Goal: Information Seeking & Learning: Compare options

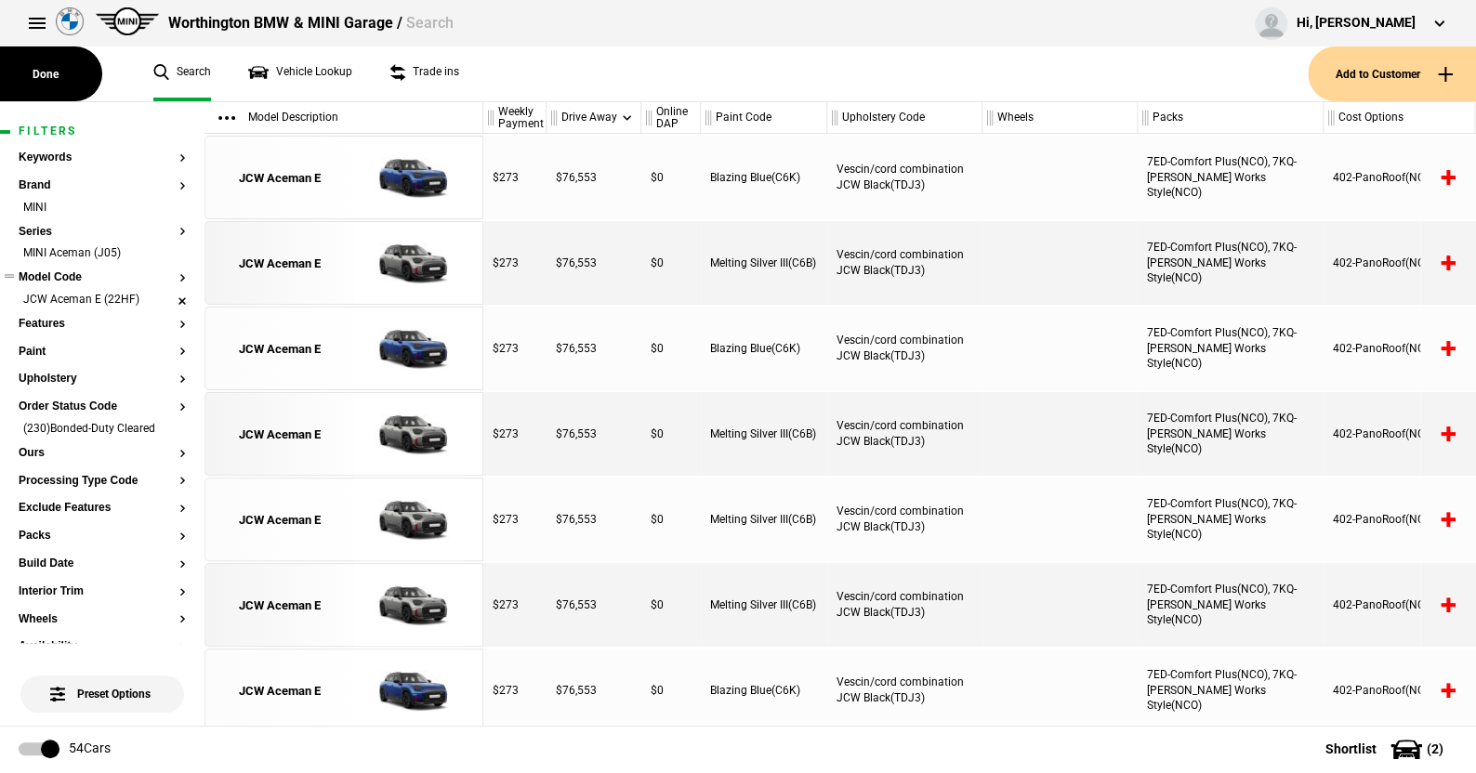
click at [169, 295] on li "JCW Aceman E (22HF)" at bounding box center [102, 301] width 167 height 19
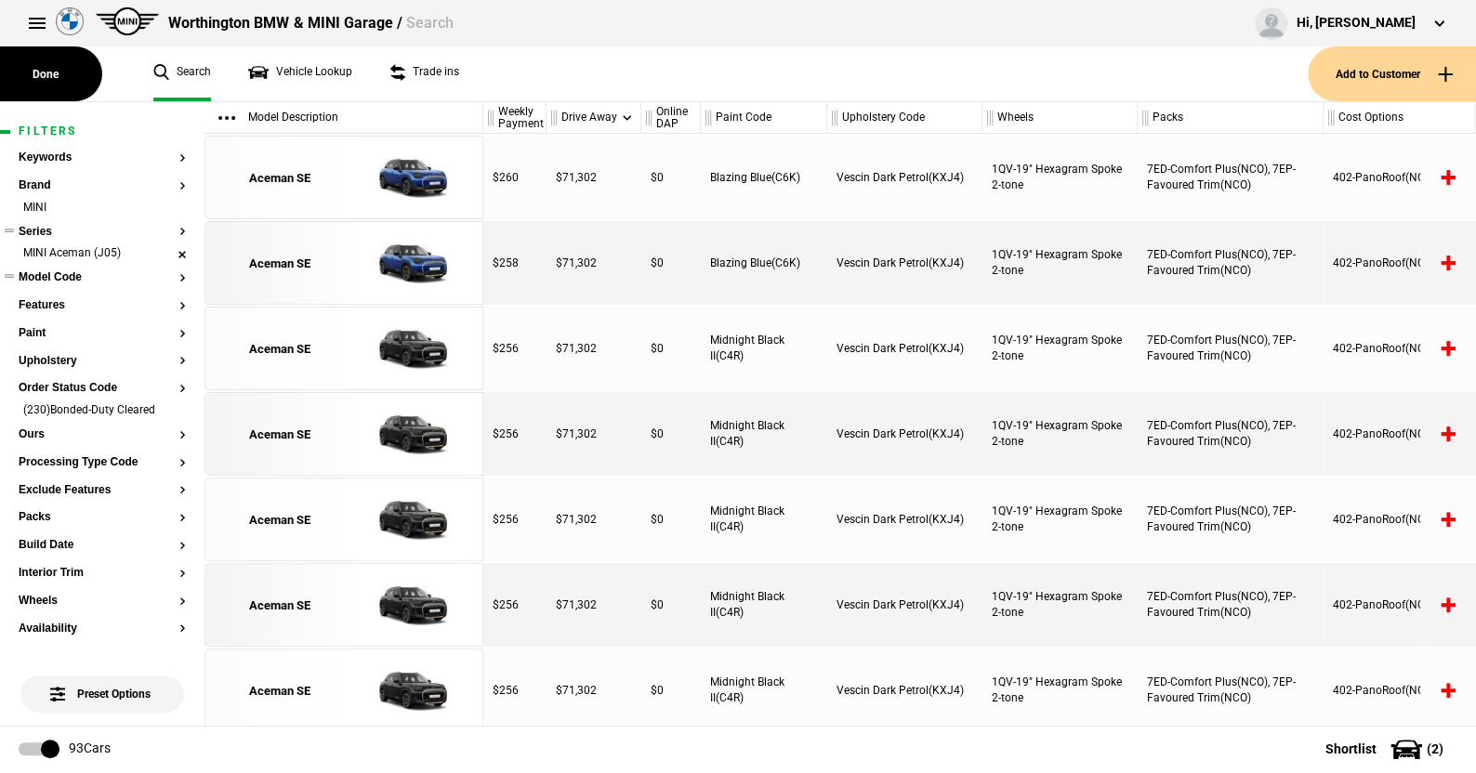
click at [169, 248] on li "MINI Aceman (J05)" at bounding box center [102, 254] width 167 height 19
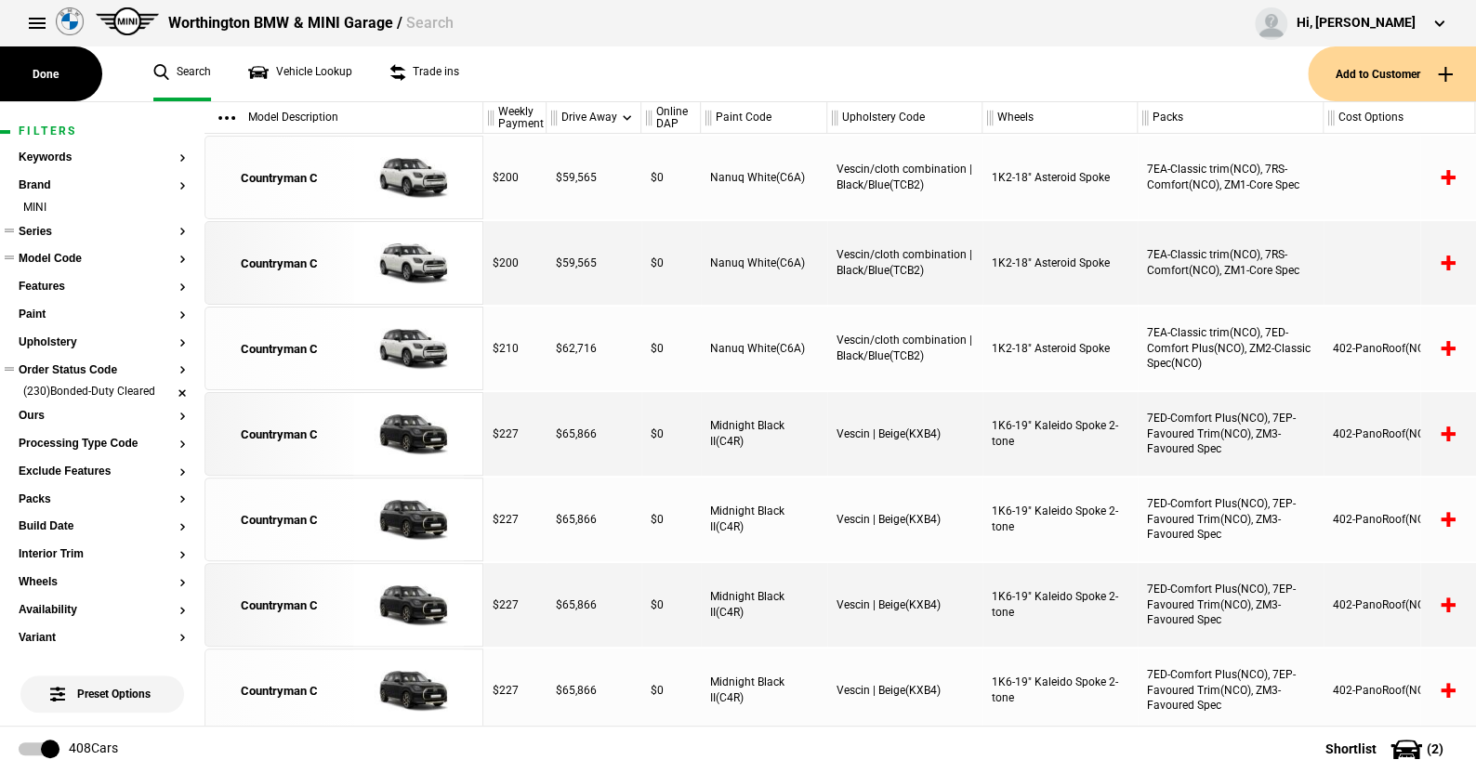
click at [170, 391] on li "(230)Bonded-Duty Cleared" at bounding box center [102, 393] width 167 height 19
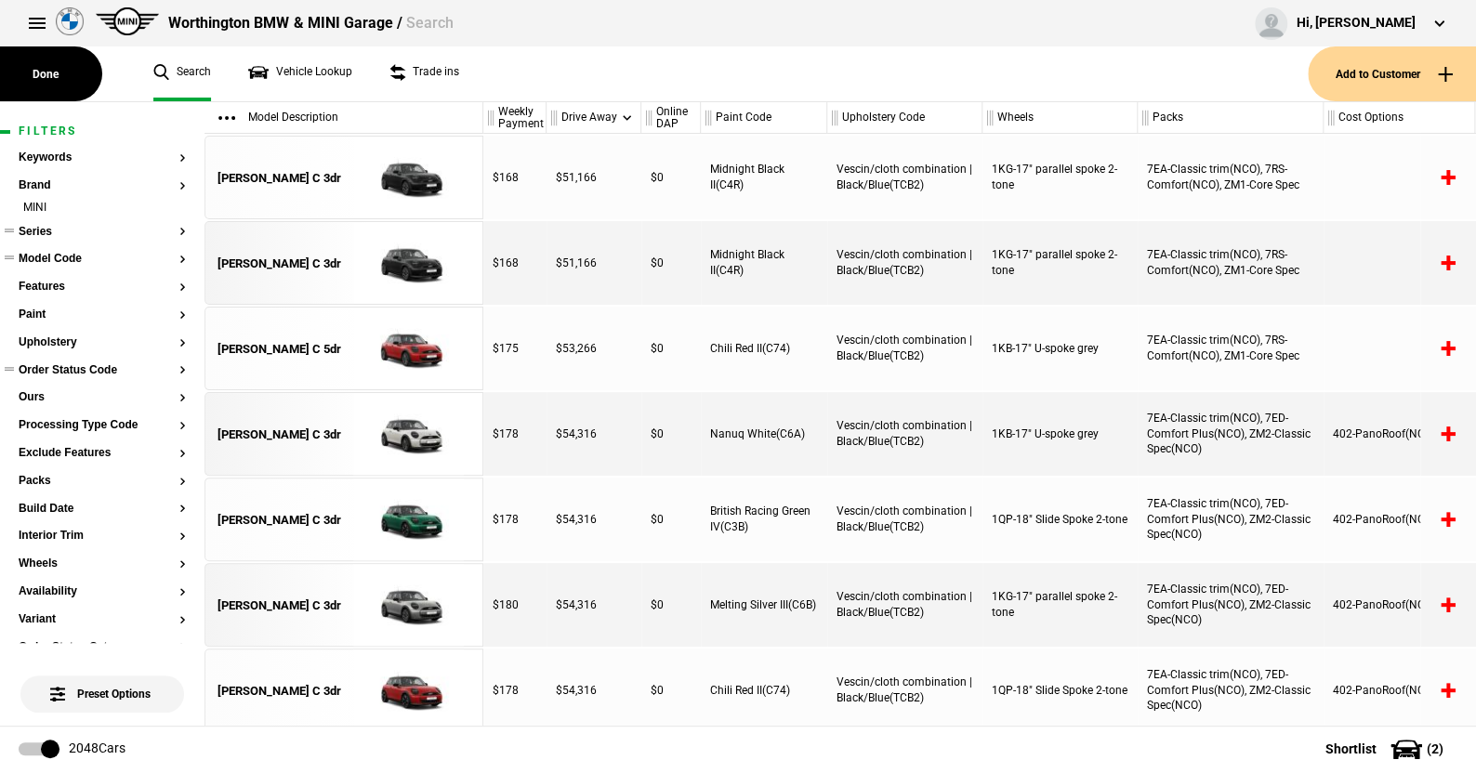
click at [44, 231] on button "Series" at bounding box center [102, 232] width 167 height 13
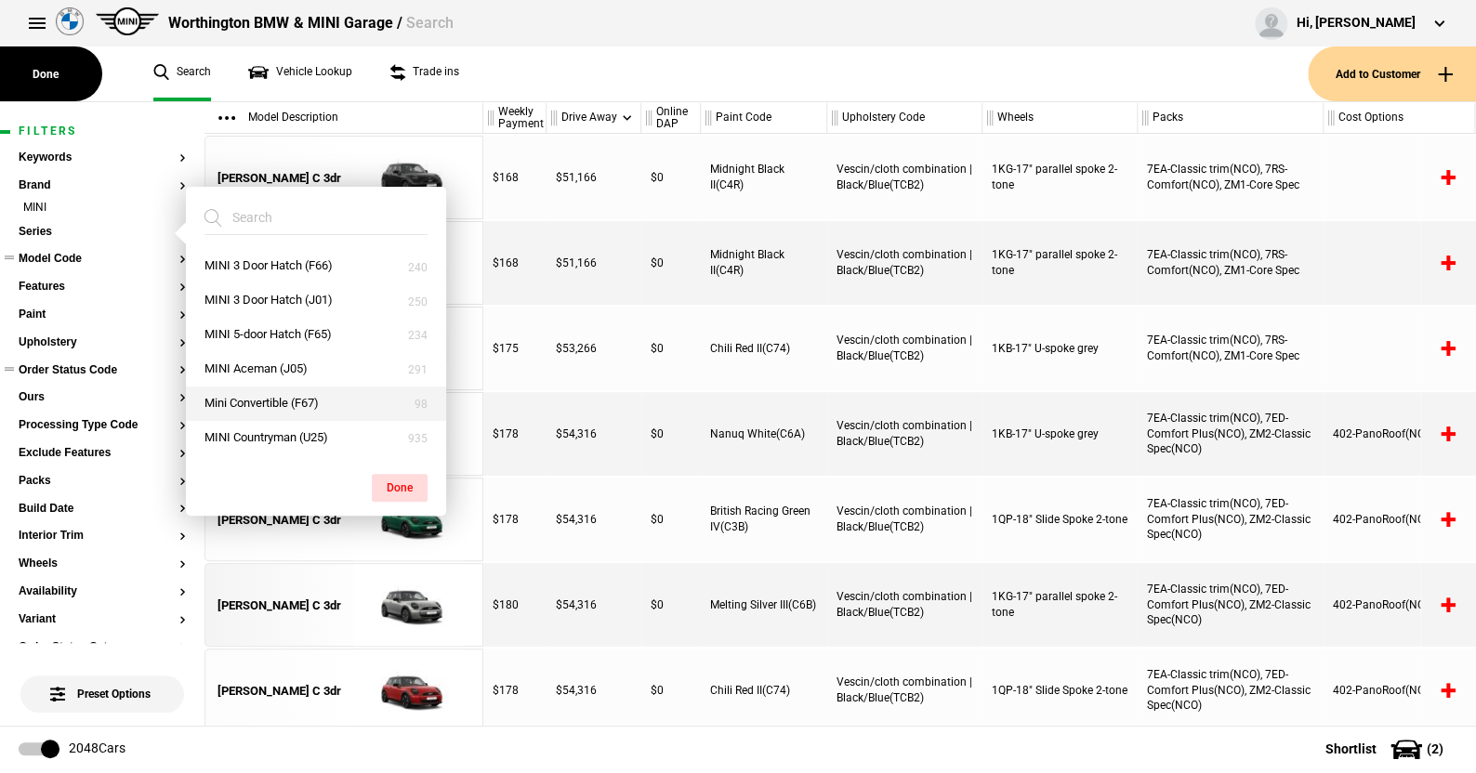
click at [256, 395] on button "Mini Convertible (F67)" at bounding box center [316, 404] width 260 height 34
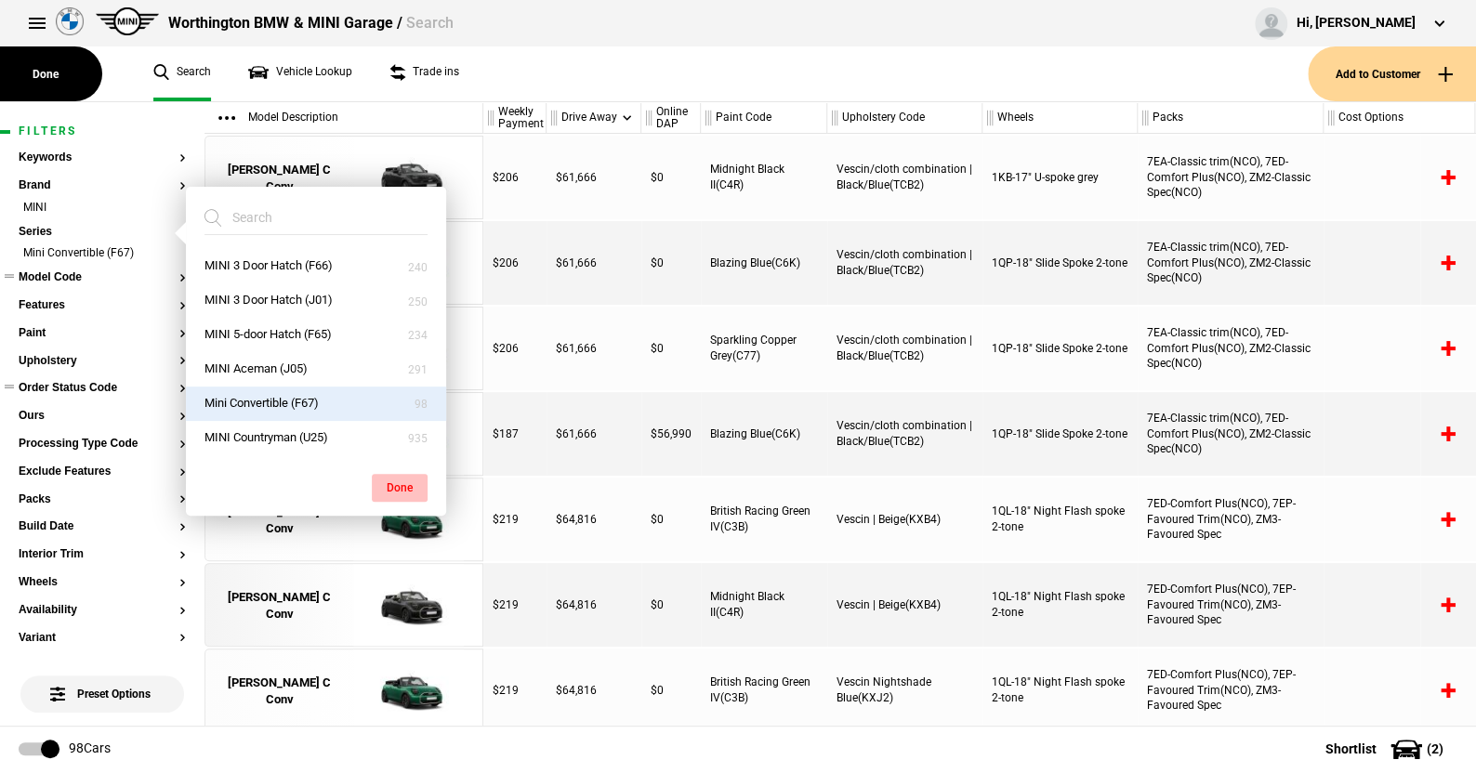
click at [398, 480] on button "Done" at bounding box center [400, 488] width 56 height 28
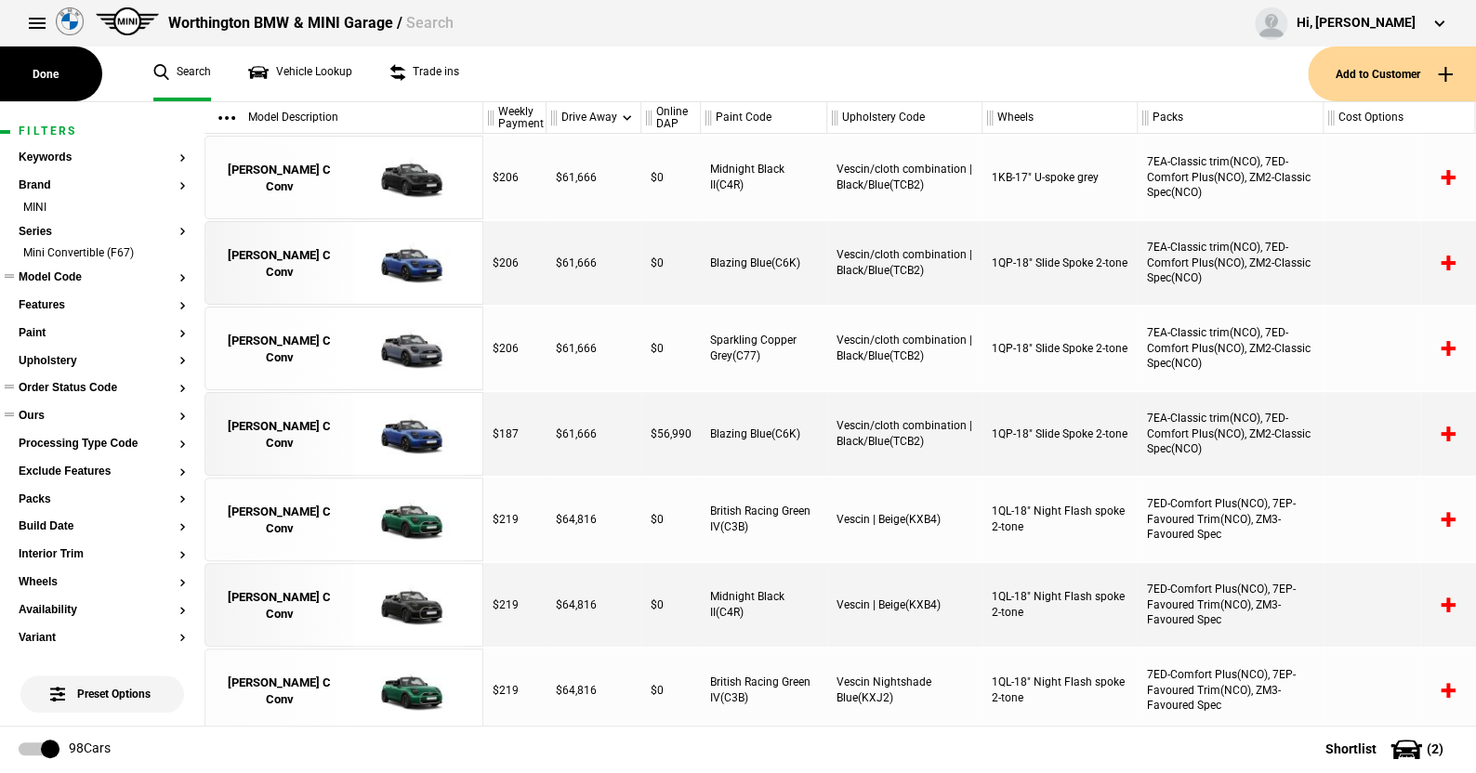
click at [39, 412] on button "Ours" at bounding box center [102, 416] width 167 height 13
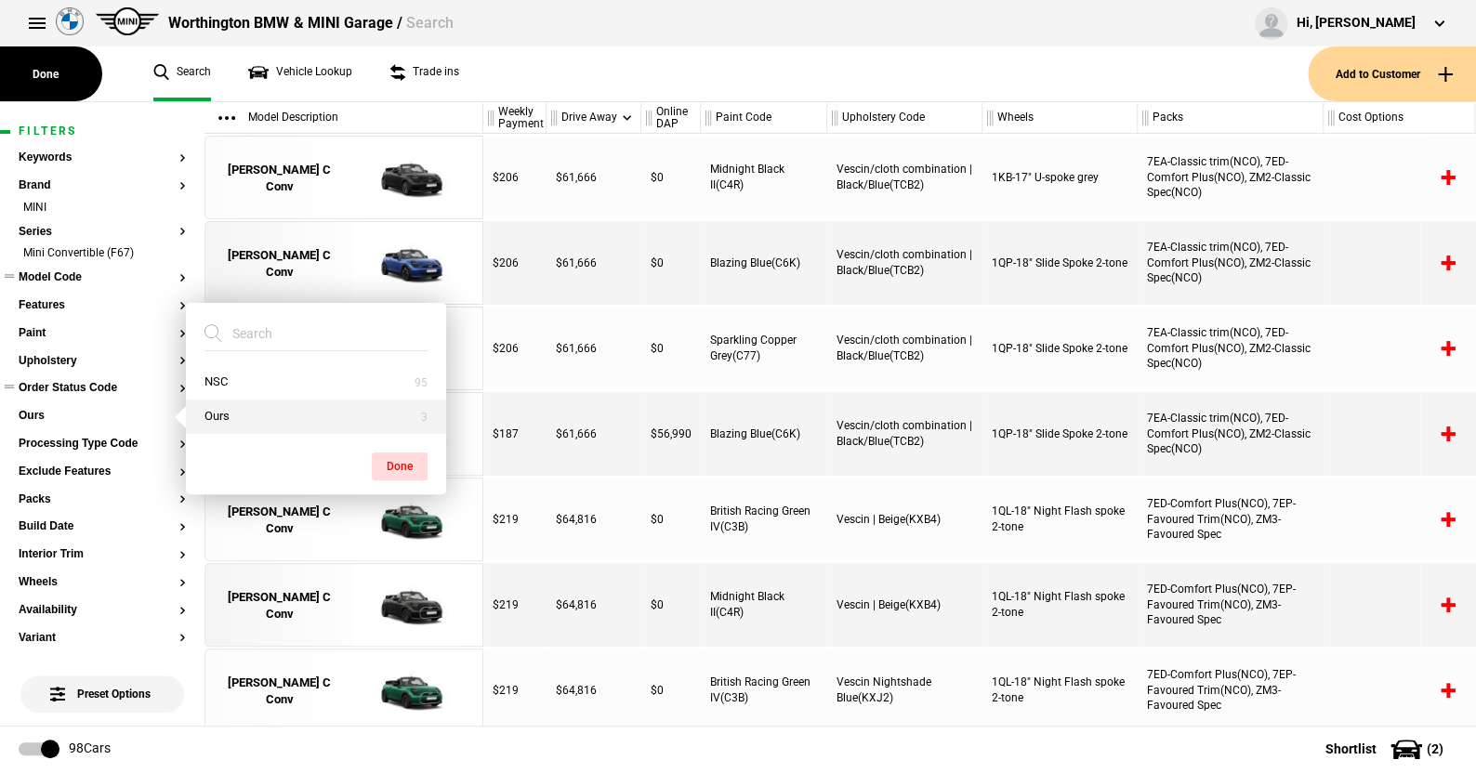
click at [207, 412] on button "Ours" at bounding box center [316, 417] width 260 height 34
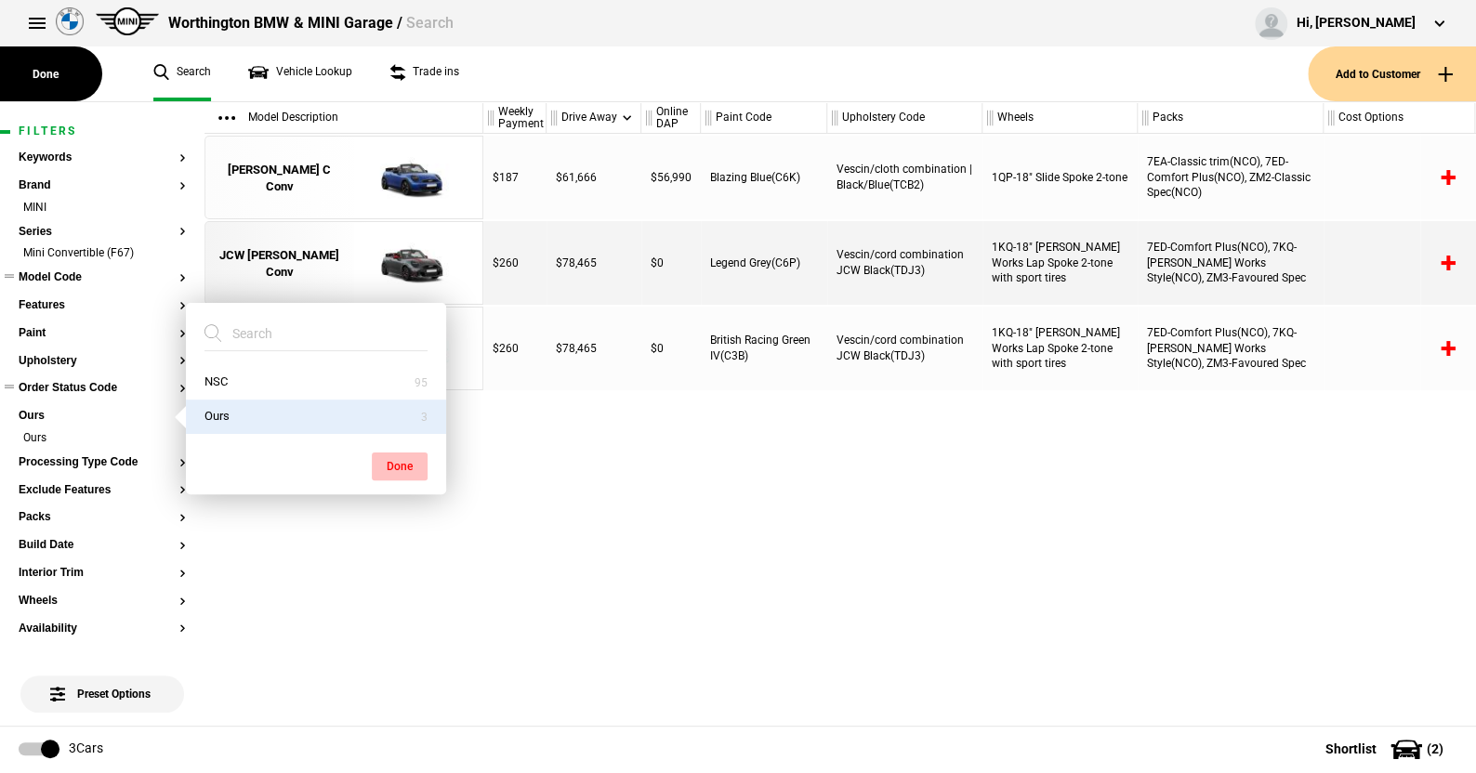
click at [390, 458] on button "Done" at bounding box center [400, 467] width 56 height 28
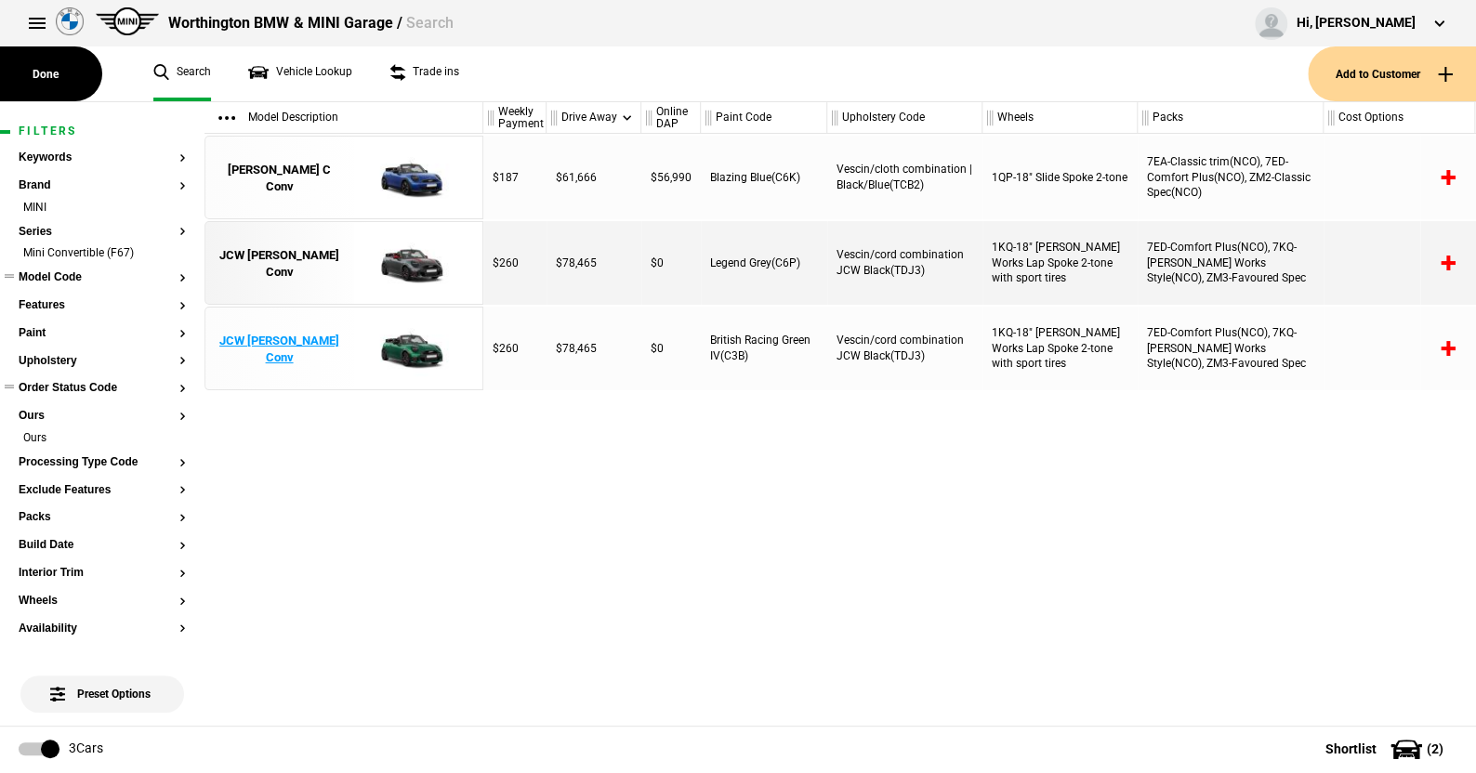
click at [408, 348] on img at bounding box center [408, 350] width 129 height 84
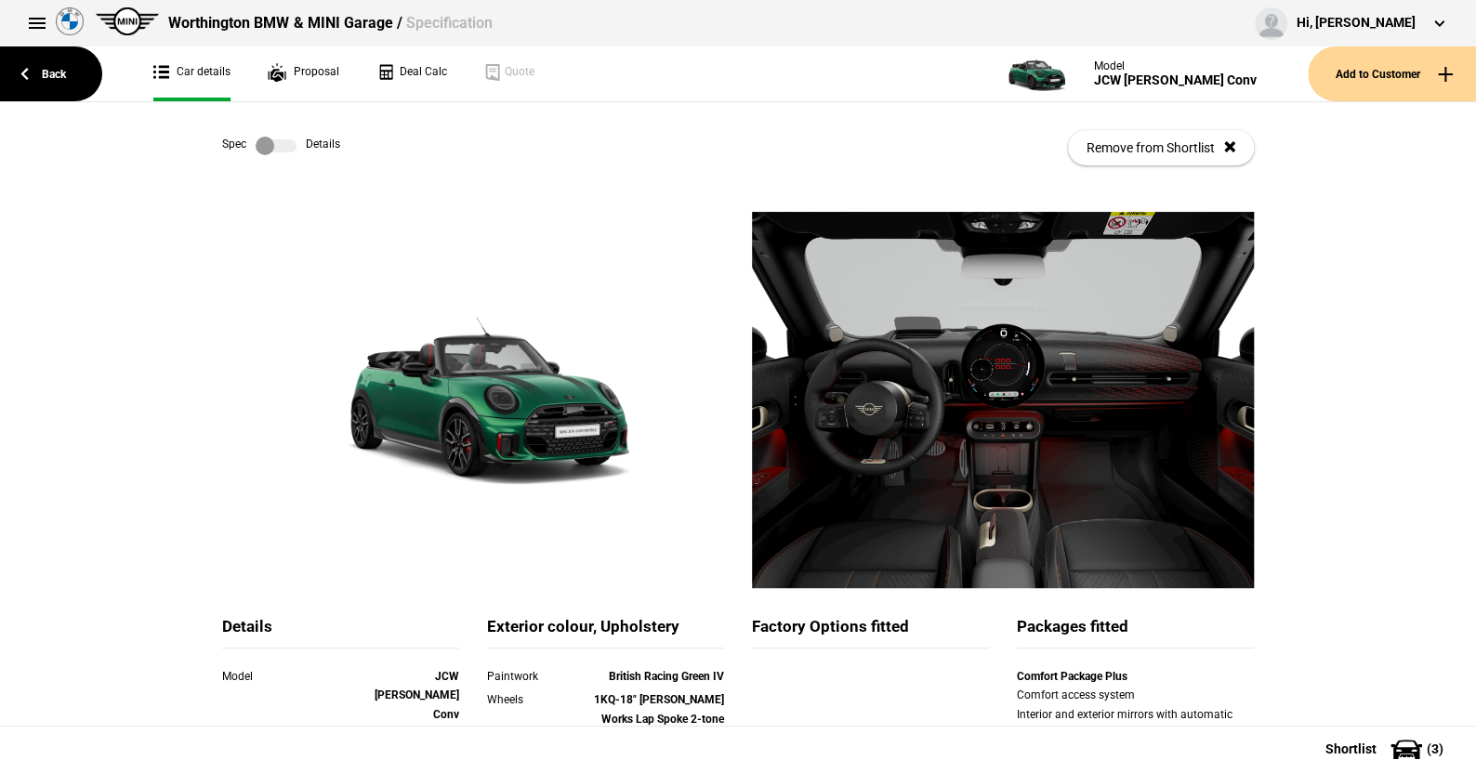
click at [280, 141] on label at bounding box center [276, 146] width 41 height 19
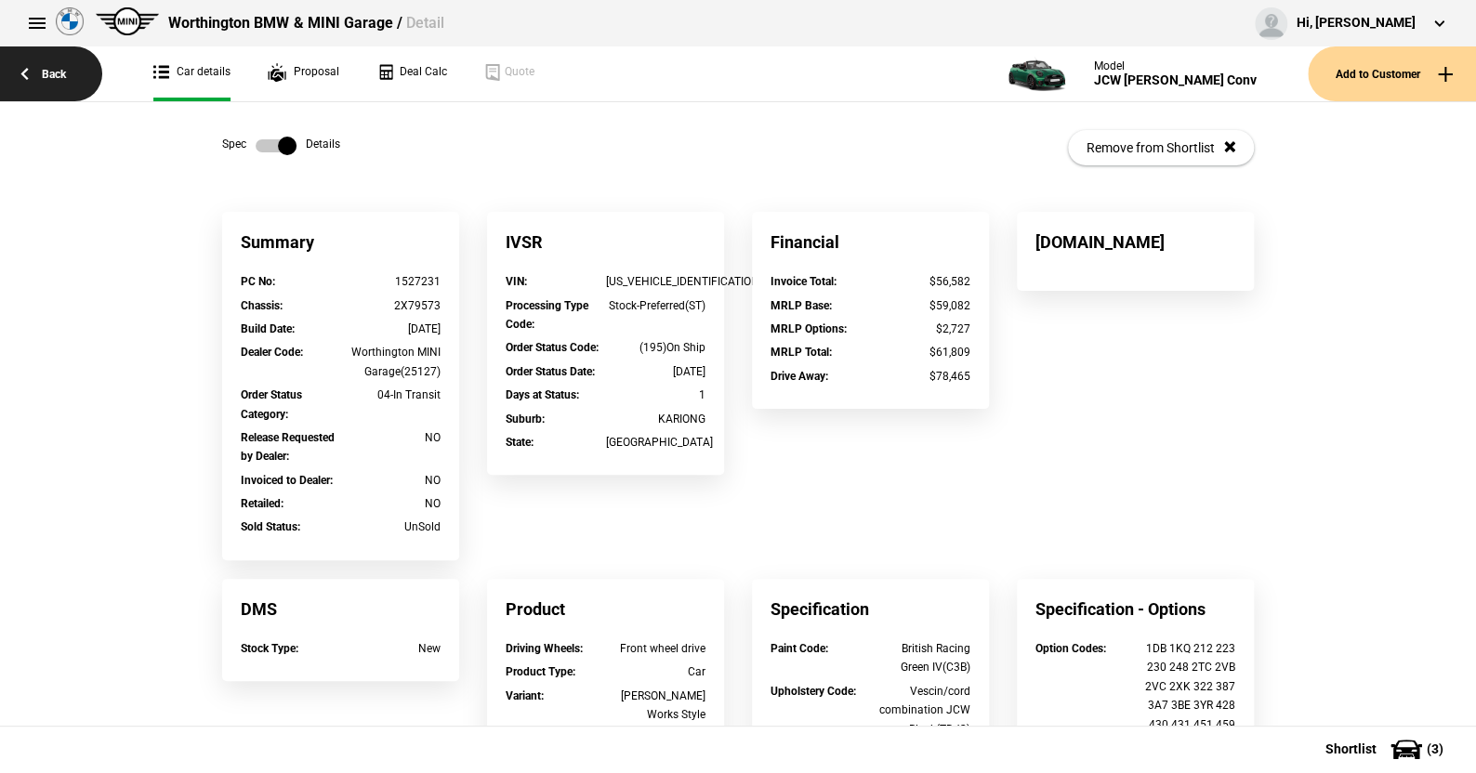
click at [57, 67] on link "Back" at bounding box center [51, 73] width 102 height 55
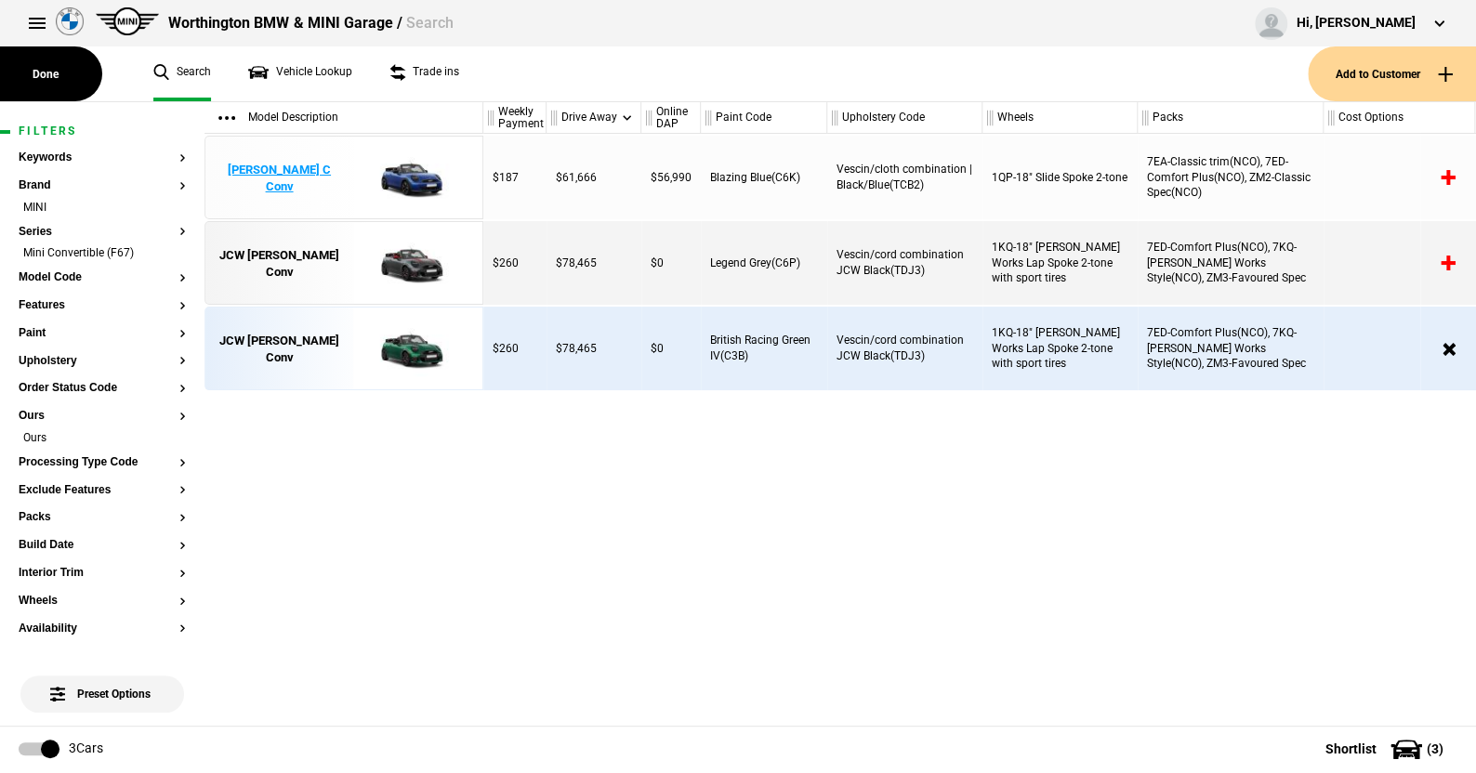
click at [410, 164] on img at bounding box center [408, 179] width 129 height 84
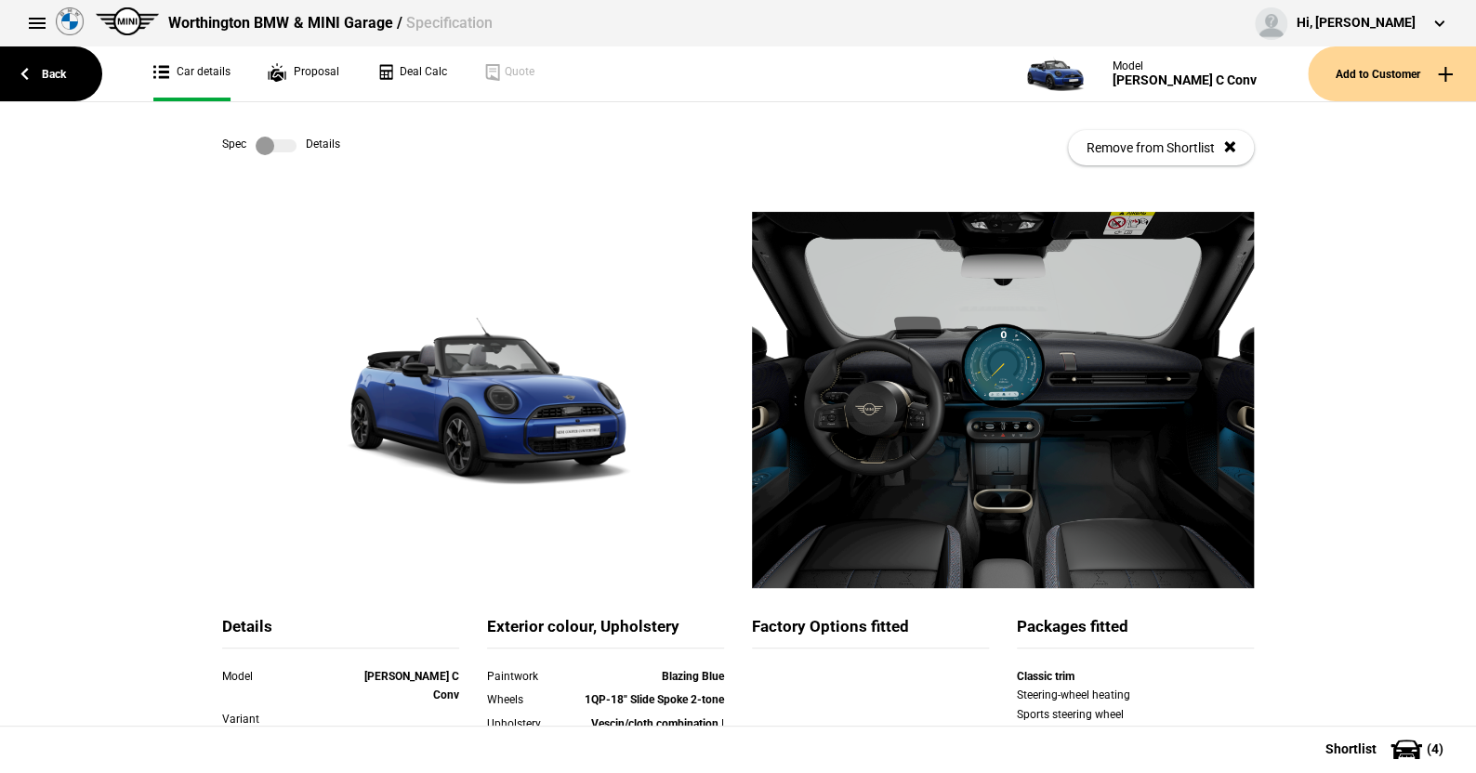
click at [288, 146] on label at bounding box center [276, 146] width 41 height 19
